Goal: Task Accomplishment & Management: Use online tool/utility

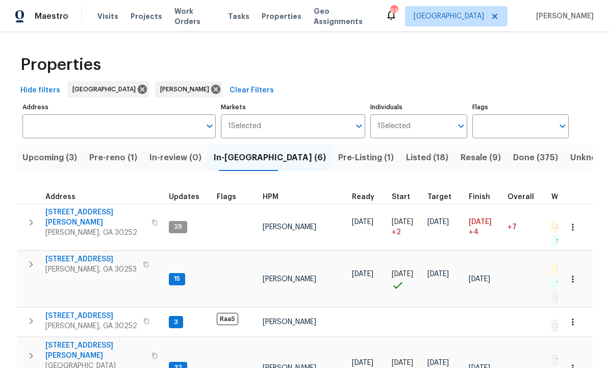
scroll to position [176, 0]
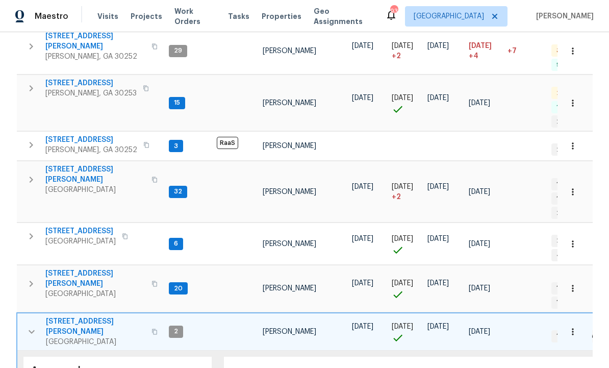
click at [34, 326] on icon "button" at bounding box center [32, 332] width 12 height 12
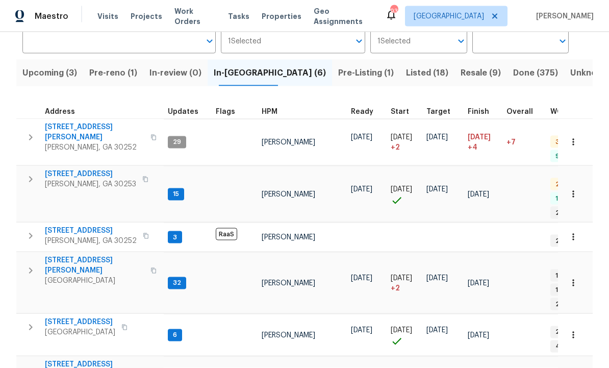
scroll to position [34, 0]
click at [88, 360] on span "[STREET_ADDRESS][PERSON_NAME]" at bounding box center [95, 370] width 100 height 20
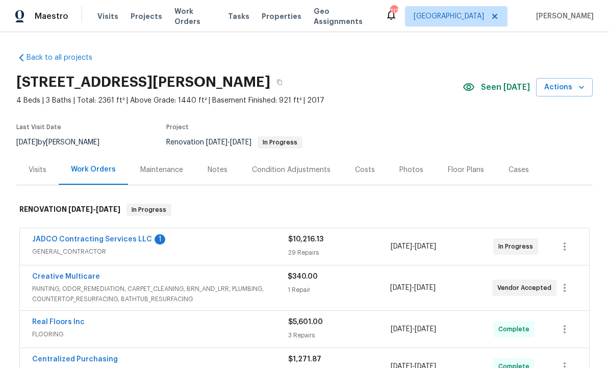
click at [103, 239] on link "JADCO Contracting Services LLC" at bounding box center [92, 239] width 120 height 7
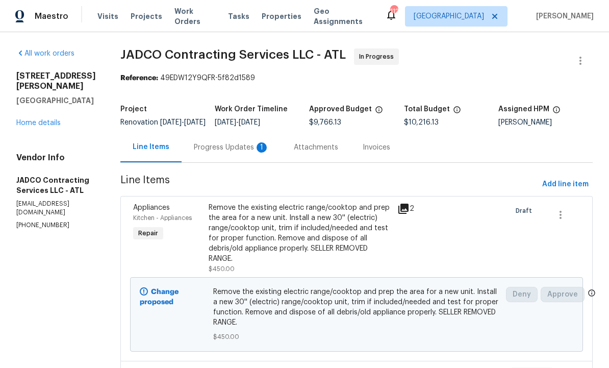
click at [269, 153] on div "Progress Updates 1" at bounding box center [232, 147] width 76 height 10
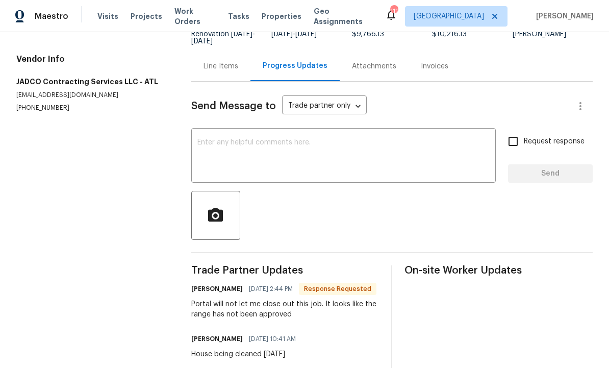
scroll to position [87, 0]
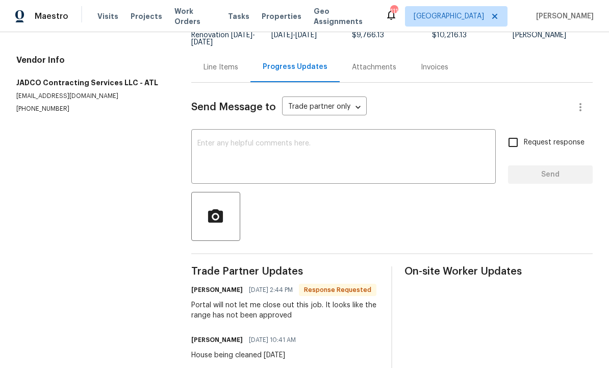
click at [228, 67] on div "Line Items" at bounding box center [221, 67] width 35 height 10
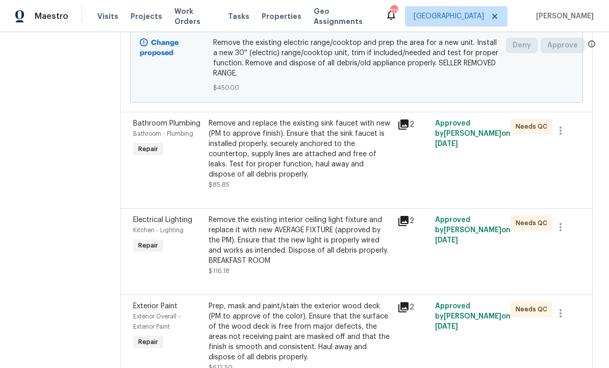
scroll to position [246, 0]
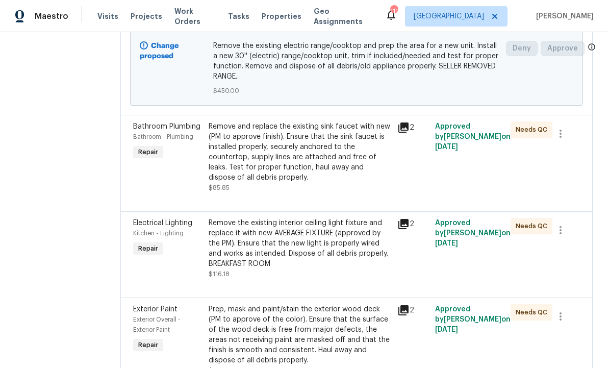
click at [348, 174] on div "Remove and replace the existing sink faucet with new (PM to approve finish). En…" at bounding box center [300, 151] width 183 height 61
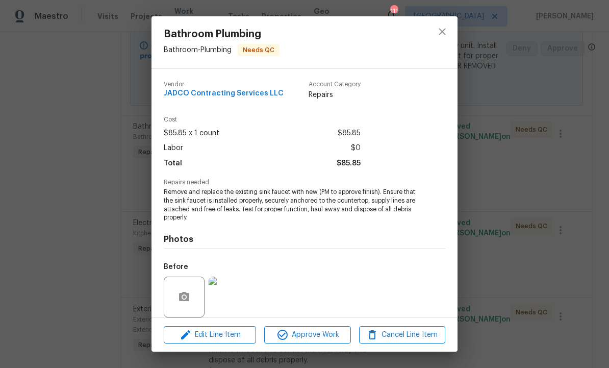
click at [316, 330] on span "Approve Work" at bounding box center [307, 335] width 80 height 13
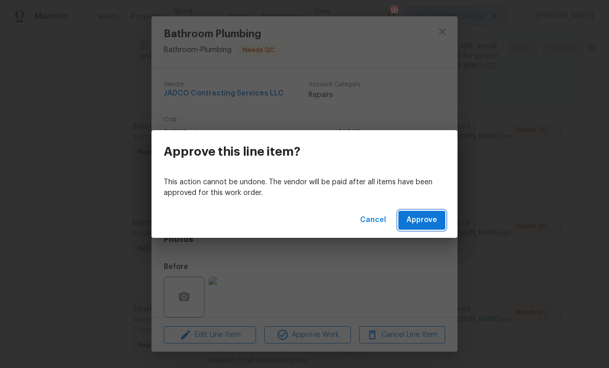
click at [422, 225] on span "Approve" at bounding box center [422, 220] width 31 height 13
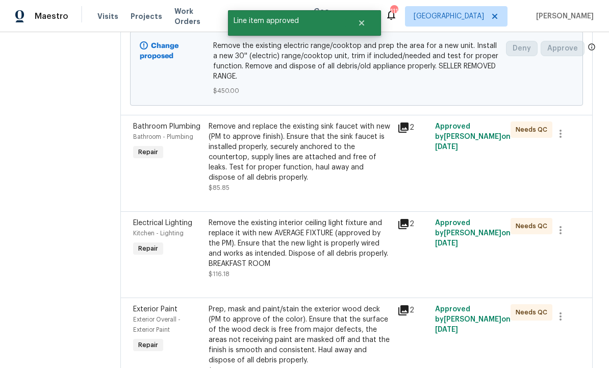
scroll to position [0, 0]
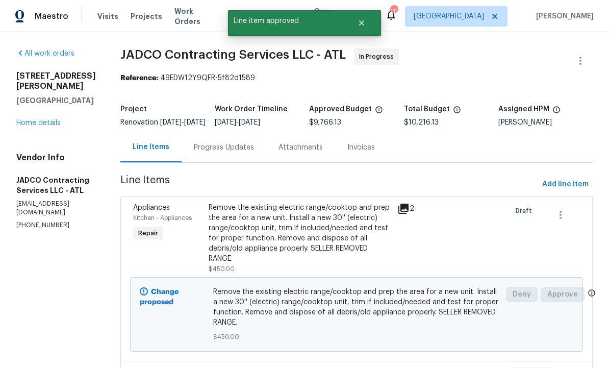
click at [334, 260] on div "Remove the existing electric range/cooktop and prep the area for a new unit. In…" at bounding box center [300, 233] width 183 height 61
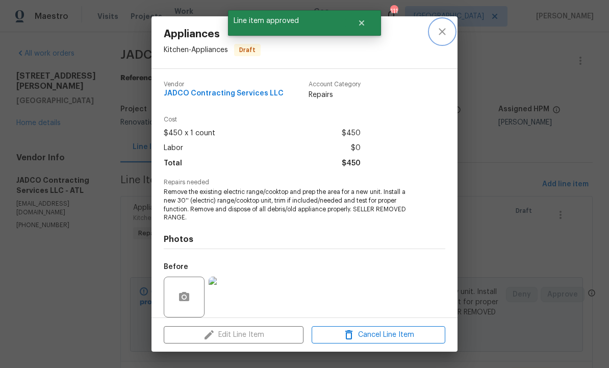
click at [452, 27] on button "close" at bounding box center [442, 31] width 25 height 25
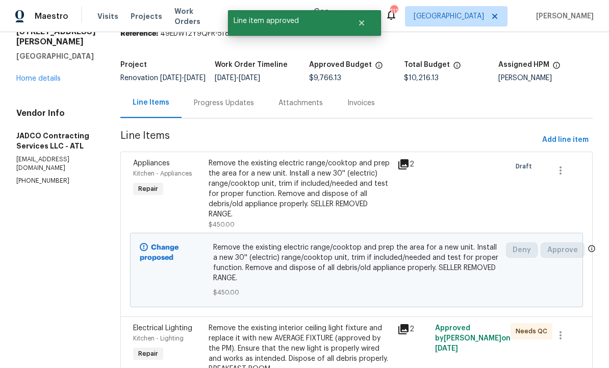
scroll to position [110, 0]
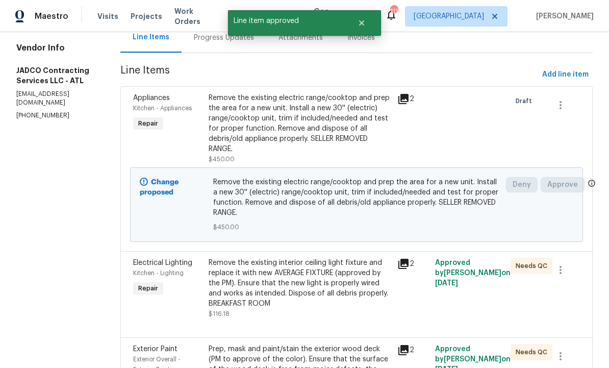
click at [339, 302] on div "Remove the existing interior ceiling light fixture and replace it with new AVER…" at bounding box center [300, 283] width 183 height 51
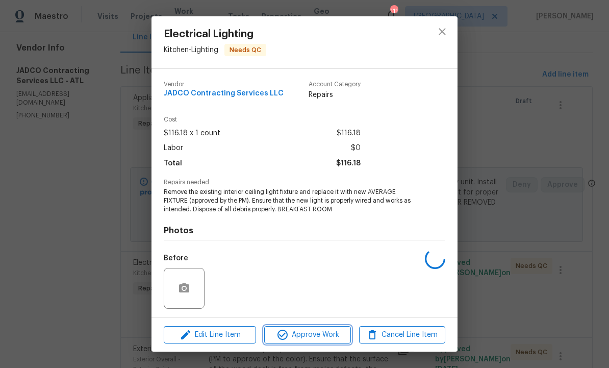
click at [324, 335] on span "Approve Work" at bounding box center [307, 335] width 80 height 13
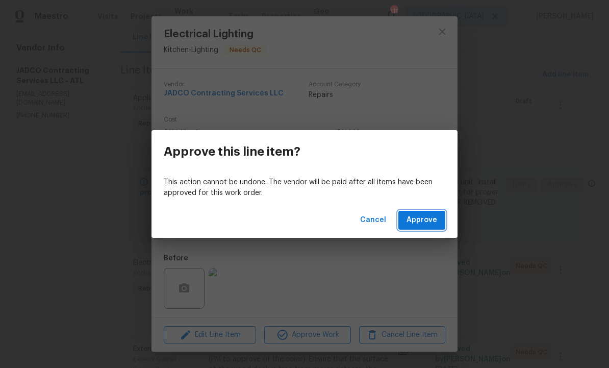
click at [426, 219] on span "Approve" at bounding box center [422, 220] width 31 height 13
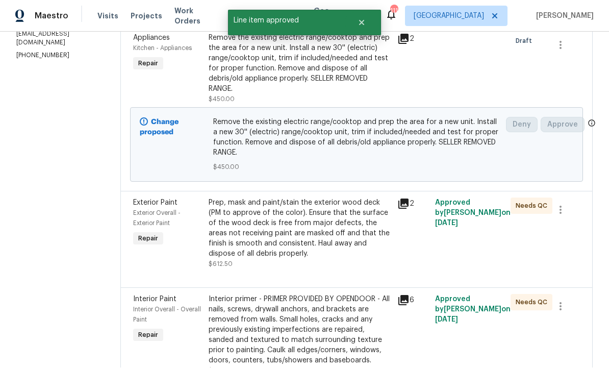
scroll to position [184, 0]
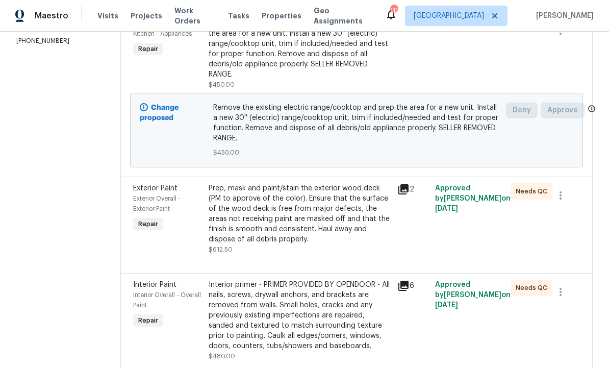
click at [339, 209] on div "Prep, mask and paint/stain the exterior wood deck (PM to approve of the color).…" at bounding box center [300, 214] width 183 height 61
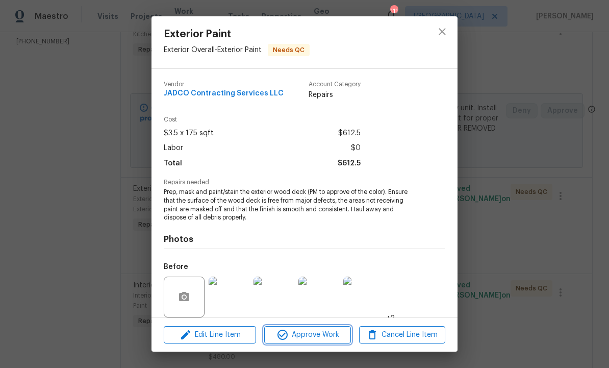
click at [327, 334] on span "Approve Work" at bounding box center [307, 335] width 80 height 13
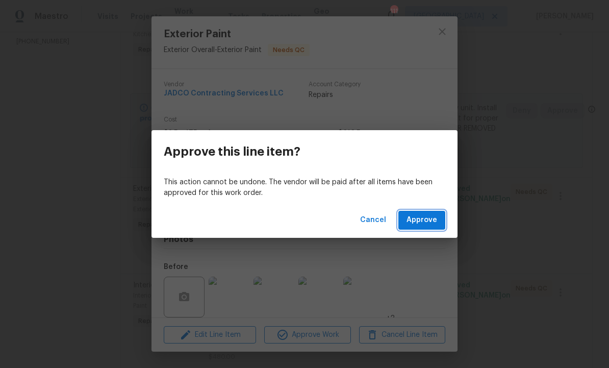
click at [414, 218] on span "Approve" at bounding box center [422, 220] width 31 height 13
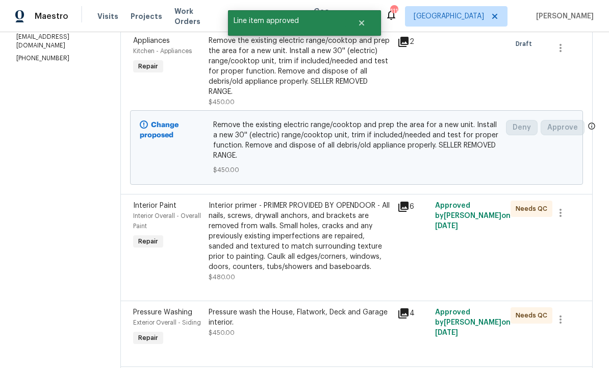
scroll to position [186, 0]
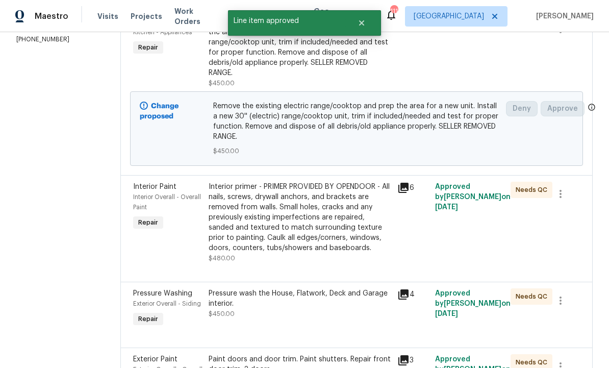
click at [345, 253] on div "Interior primer - PRIMER PROVIDED BY OPENDOOR - All nails, screws, drywall anch…" at bounding box center [300, 217] width 183 height 71
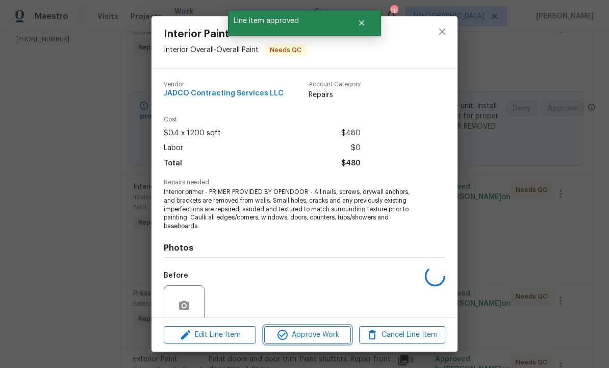
click at [328, 332] on span "Approve Work" at bounding box center [307, 335] width 80 height 13
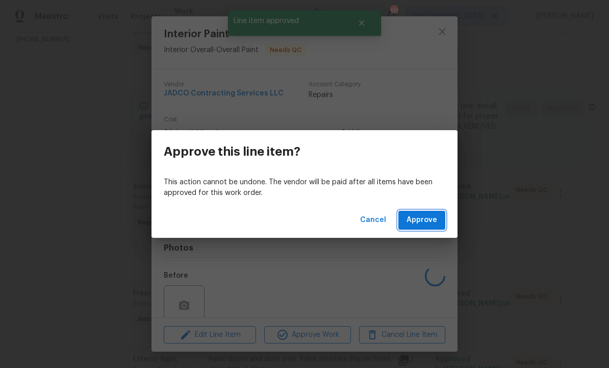
click at [421, 222] on span "Approve" at bounding box center [422, 220] width 31 height 13
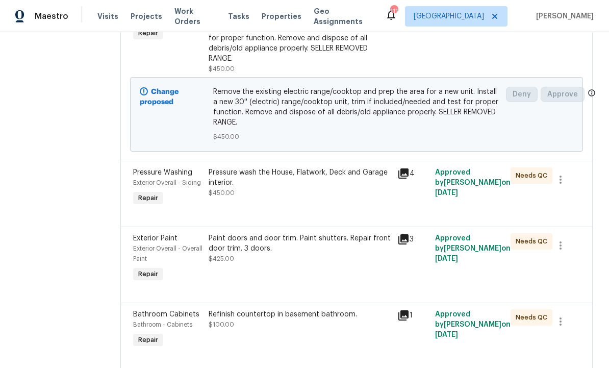
scroll to position [201, 0]
click at [333, 211] on div "Pressure wash the House, Flatwork, Deck and Garage interior. $450.00" at bounding box center [300, 187] width 189 height 47
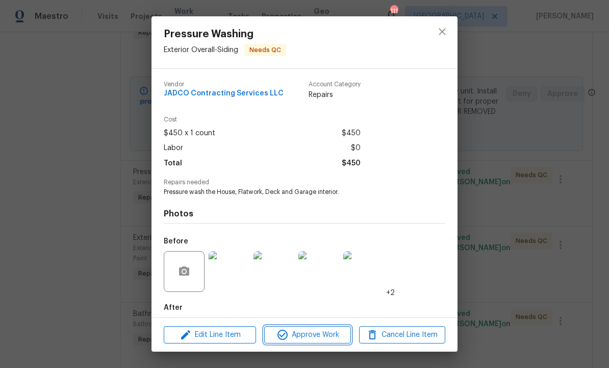
click at [324, 336] on span "Approve Work" at bounding box center [307, 335] width 80 height 13
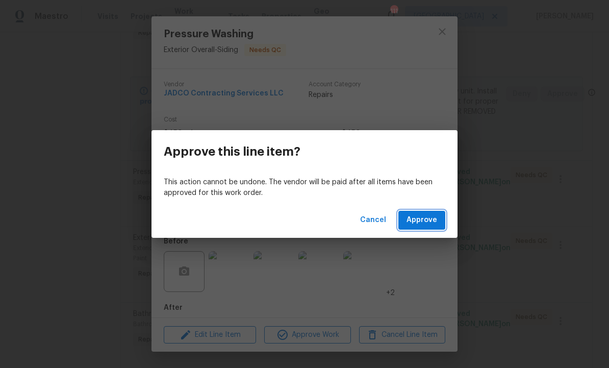
click at [421, 217] on span "Approve" at bounding box center [422, 220] width 31 height 13
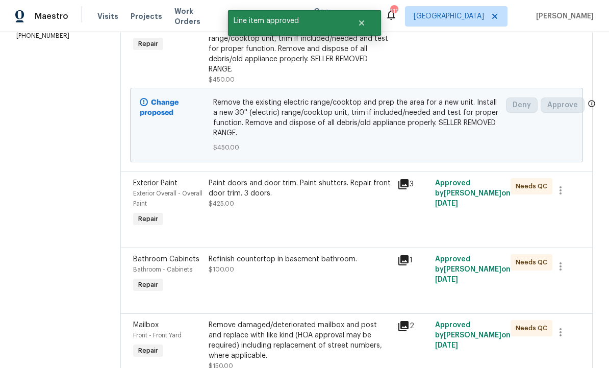
scroll to position [190, 0]
click at [344, 241] on div at bounding box center [356, 235] width 447 height 12
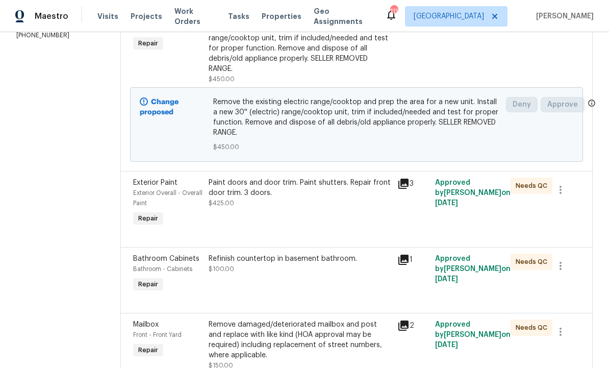
click at [316, 225] on div "Paint doors and door trim. Paint shutters. Repair front door trim. 3 doors. $42…" at bounding box center [300, 203] width 189 height 57
